Goal: Ask a question: Seek information or help from site administrators or community

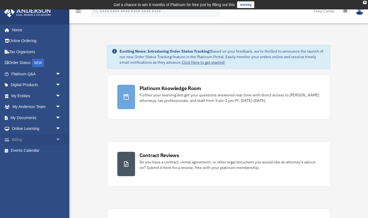
click at [23, 138] on link "Billing arrow_drop_down" at bounding box center [36, 139] width 65 height 11
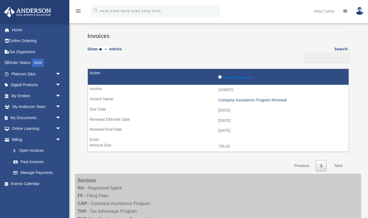
scroll to position [38, 0]
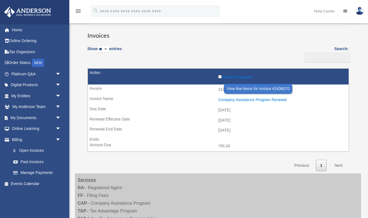
click at [262, 97] on div "Company Assistance Program Renewal" at bounding box center [281, 99] width 127 height 5
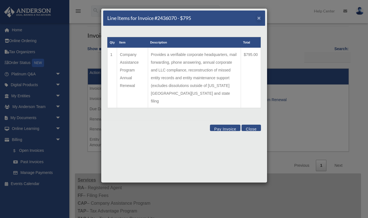
click at [258, 19] on span "×" at bounding box center [259, 18] width 4 height 6
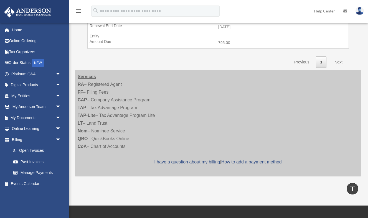
scroll to position [139, 0]
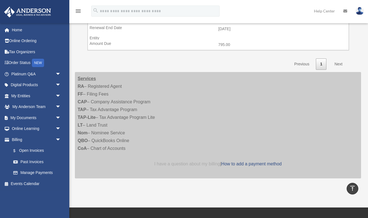
click at [184, 161] on link "I have a question about my billing" at bounding box center [187, 163] width 66 height 5
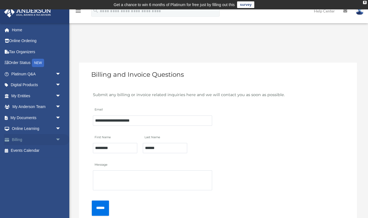
click at [16, 138] on link "Billing arrow_drop_down" at bounding box center [36, 139] width 65 height 11
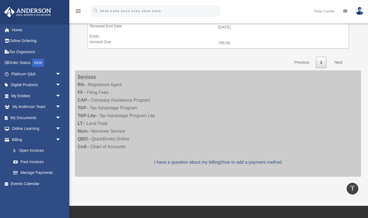
scroll to position [142, 0]
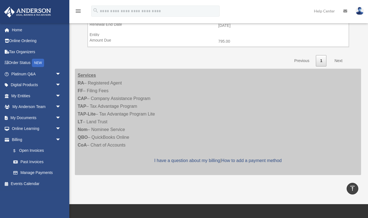
click at [338, 57] on link "Next" at bounding box center [338, 60] width 16 height 11
click at [338, 58] on link "Next" at bounding box center [338, 60] width 16 height 11
click at [191, 158] on link "I have a question about my billing" at bounding box center [187, 160] width 66 height 5
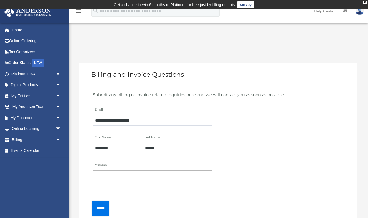
click at [173, 177] on textarea "Message" at bounding box center [152, 180] width 119 height 20
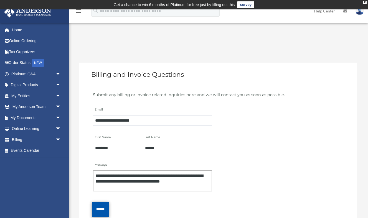
type textarea "**********"
click at [101, 209] on input "******" at bounding box center [100, 209] width 17 height 15
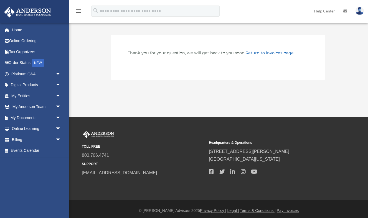
scroll to position [20, 0]
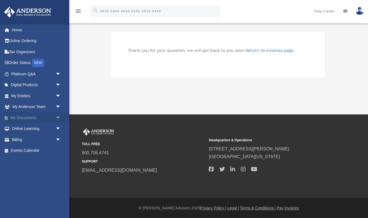
click at [58, 117] on span "arrow_drop_down" at bounding box center [60, 117] width 11 height 11
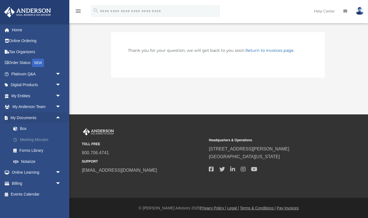
click at [36, 139] on link "Meeting Minutes" at bounding box center [38, 139] width 61 height 11
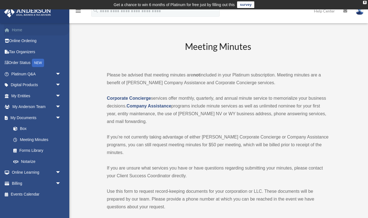
click at [17, 30] on link "Home" at bounding box center [36, 29] width 65 height 11
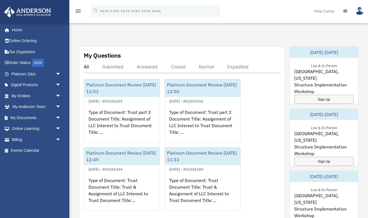
scroll to position [303, 0]
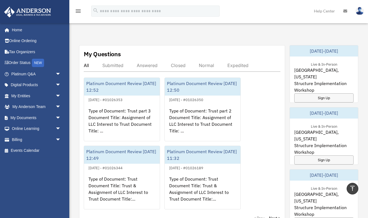
click at [114, 64] on div "Submitted" at bounding box center [112, 66] width 21 height 6
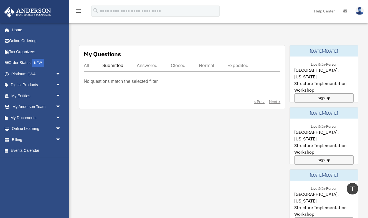
click at [86, 66] on div "All" at bounding box center [86, 66] width 5 height 6
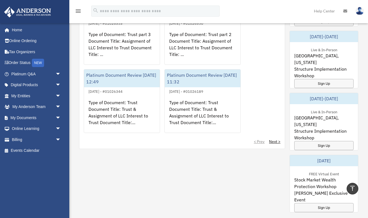
scroll to position [378, 0]
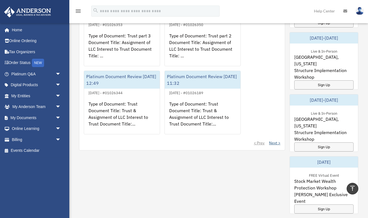
click at [274, 143] on link "Next >" at bounding box center [274, 143] width 11 height 6
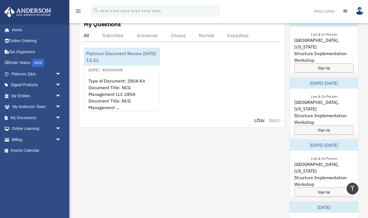
scroll to position [337, 0]
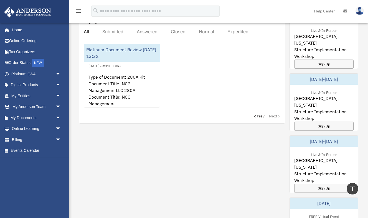
click at [358, 13] on img at bounding box center [359, 11] width 8 height 8
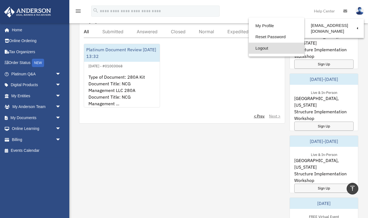
click at [258, 46] on link "Logout" at bounding box center [275, 48] width 55 height 11
